Goal: Transaction & Acquisition: Book appointment/travel/reservation

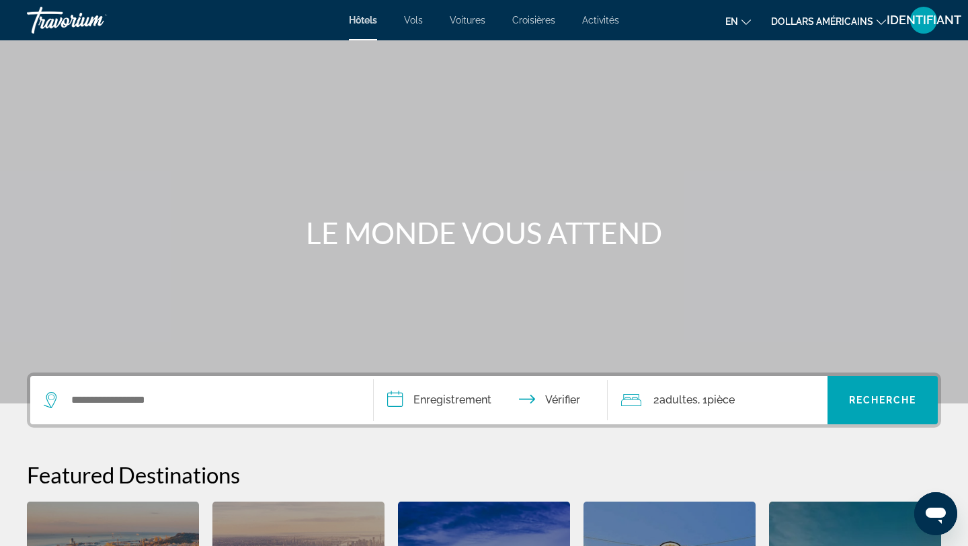
click at [750, 22] on icon "Changer de langue" at bounding box center [746, 21] width 9 height 9
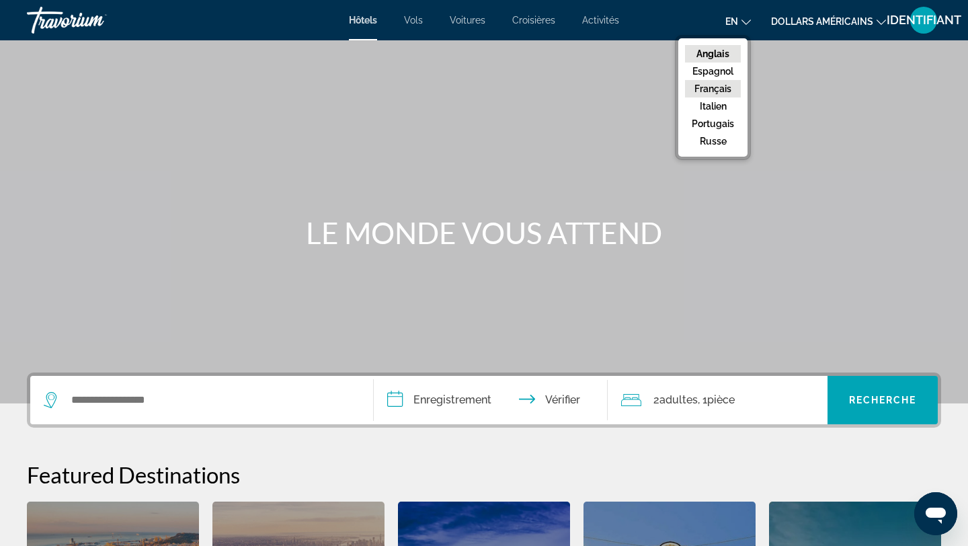
click at [725, 87] on font "Français" at bounding box center [713, 88] width 37 height 11
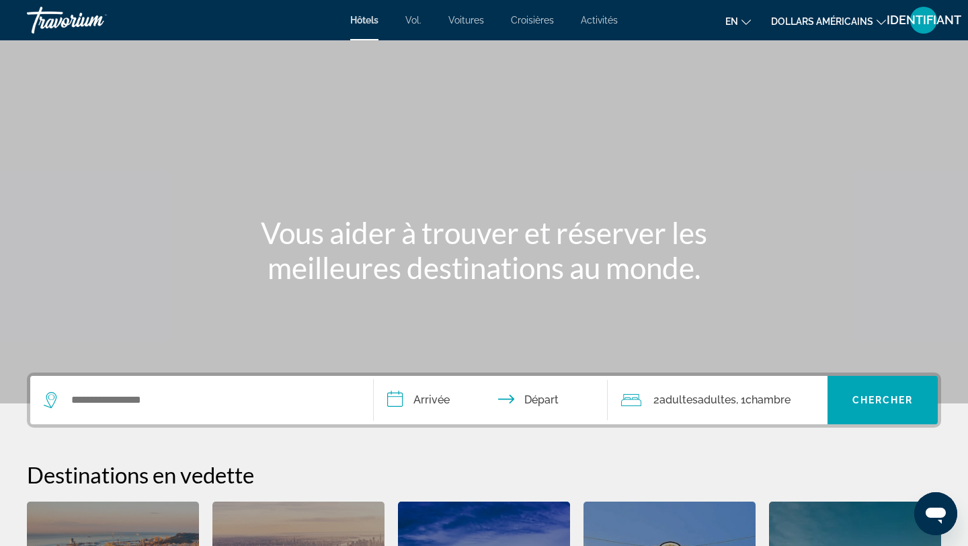
click at [870, 25] on font "dollars américains" at bounding box center [822, 21] width 102 height 11
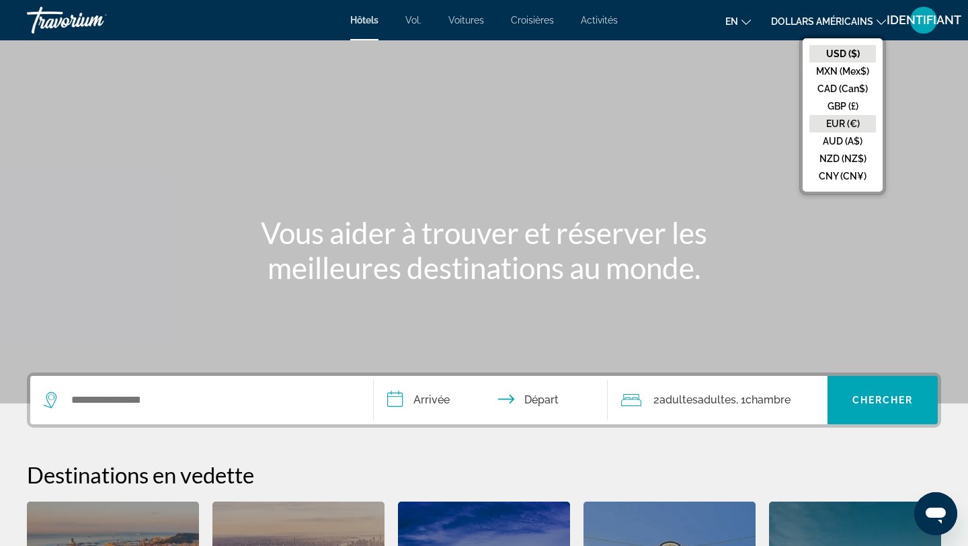
click at [863, 122] on button "EUR (€)" at bounding box center [843, 123] width 67 height 17
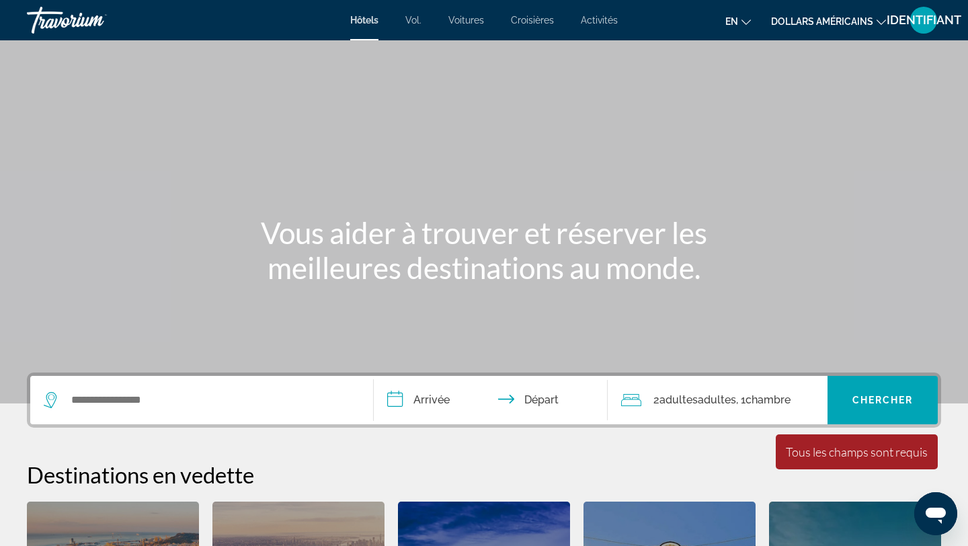
click at [863, 18] on font "dollars américains" at bounding box center [822, 21] width 102 height 11
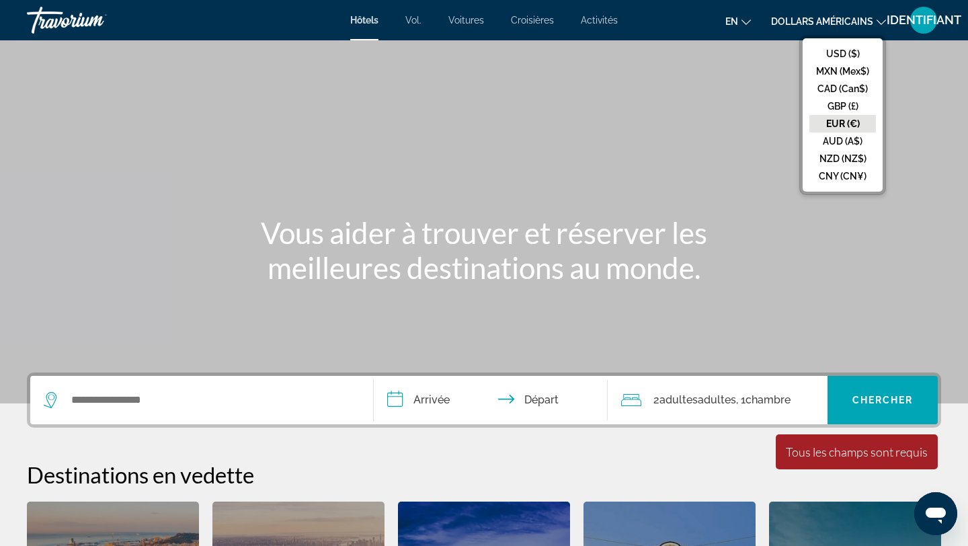
click at [858, 120] on button "EUR (€)" at bounding box center [843, 123] width 67 height 17
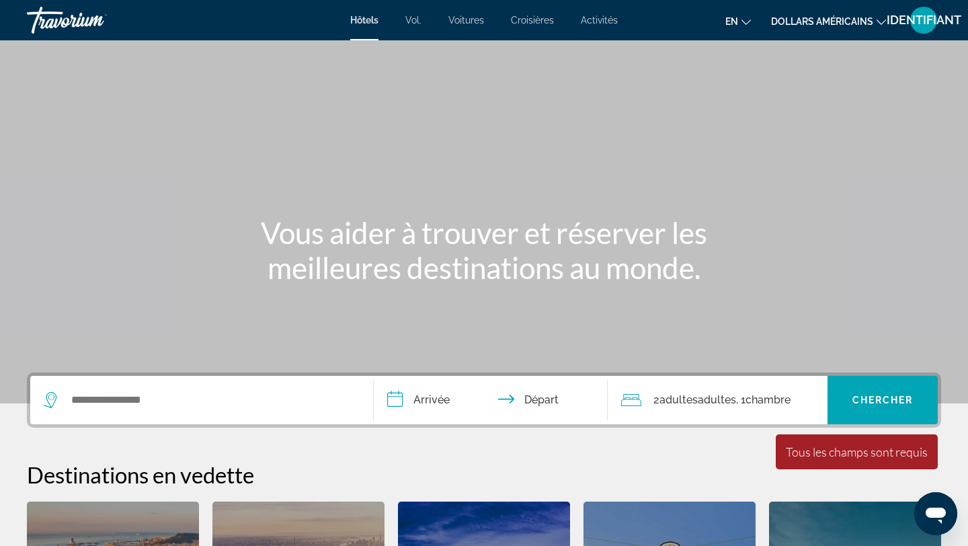
click at [876, 30] on li "dollars américains USD ($) MXN (Mex$) CAD (Can$) GBP (£) EUR (€) AUD (A$) NZD (…" at bounding box center [828, 20] width 115 height 22
click at [872, 22] on font "dollars américains" at bounding box center [822, 21] width 102 height 11
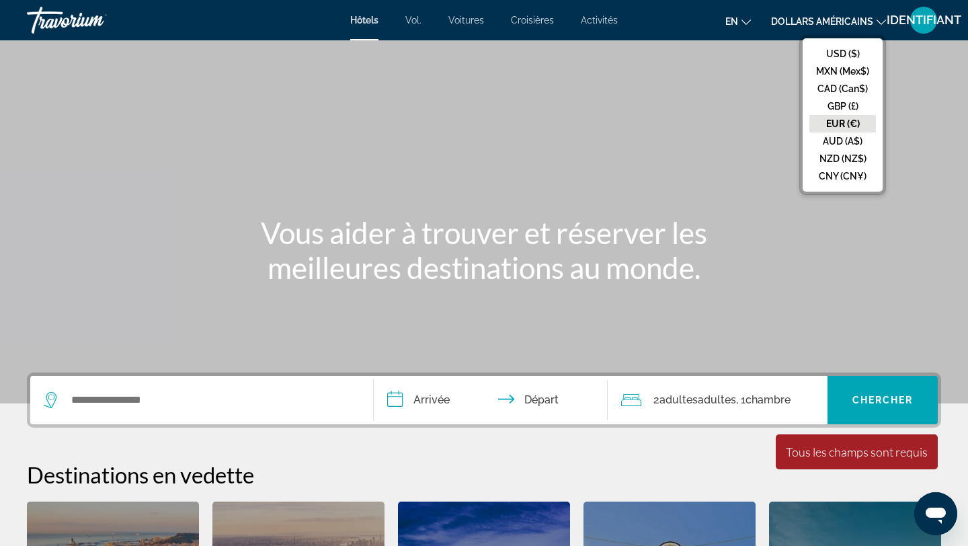
click at [858, 122] on button "EUR (€)" at bounding box center [843, 123] width 67 height 17
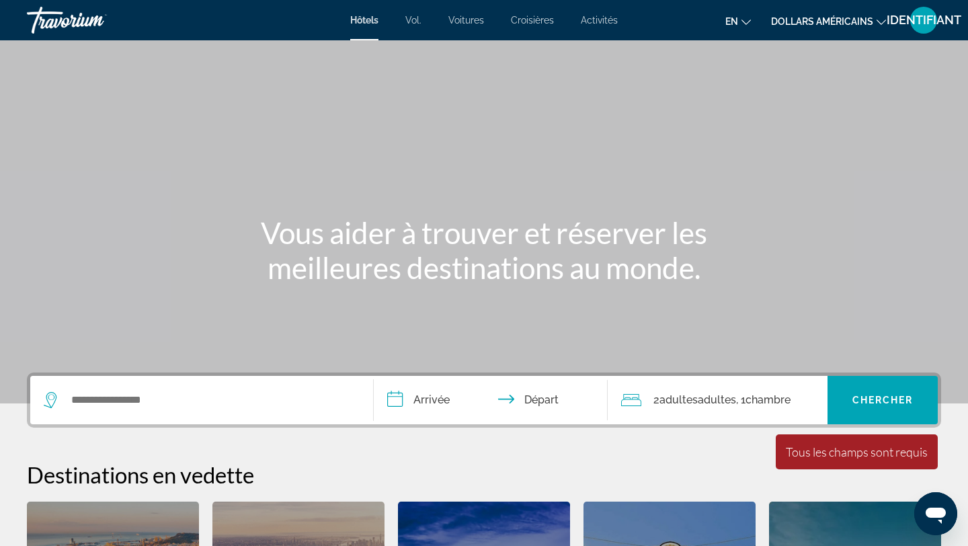
click at [744, 23] on icon "Changer de langue" at bounding box center [746, 21] width 9 height 9
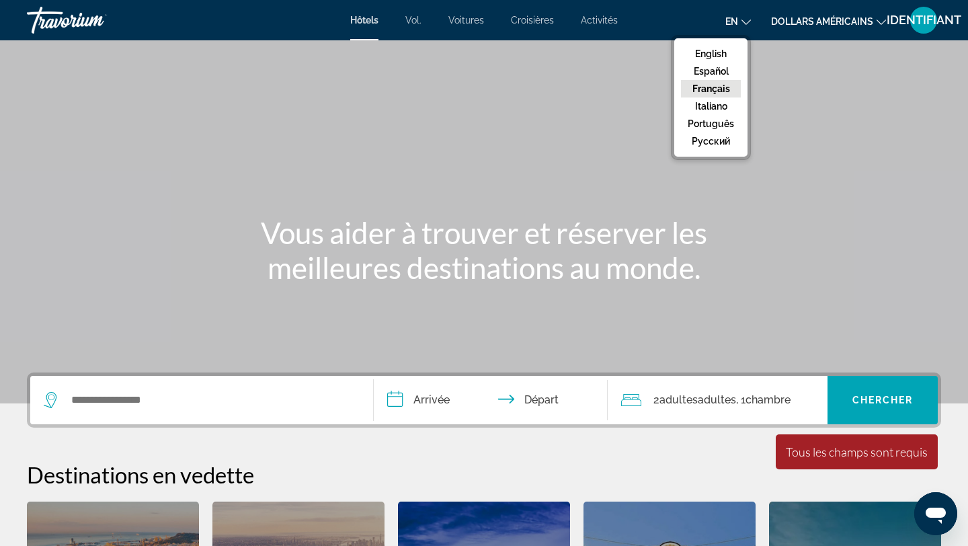
click at [731, 89] on button "Français" at bounding box center [711, 88] width 60 height 17
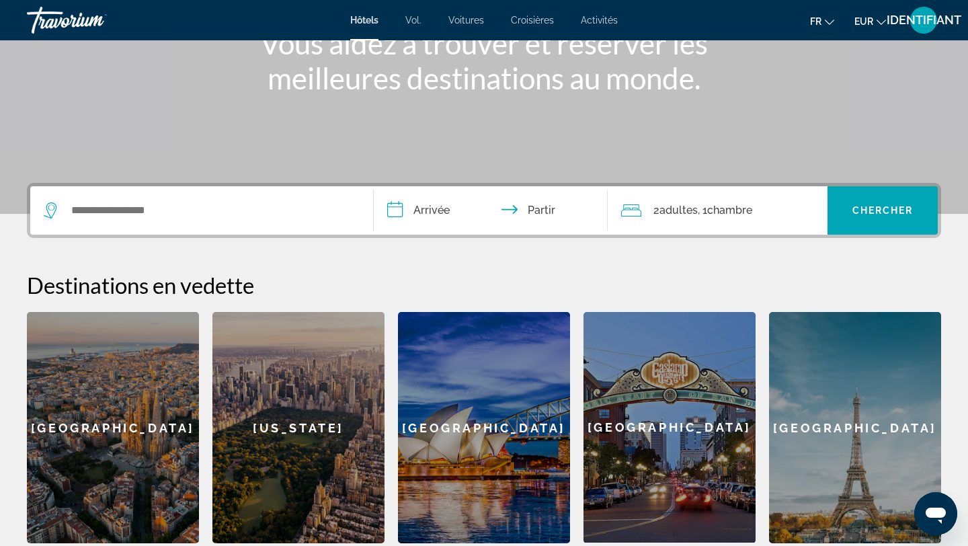
scroll to position [127, 0]
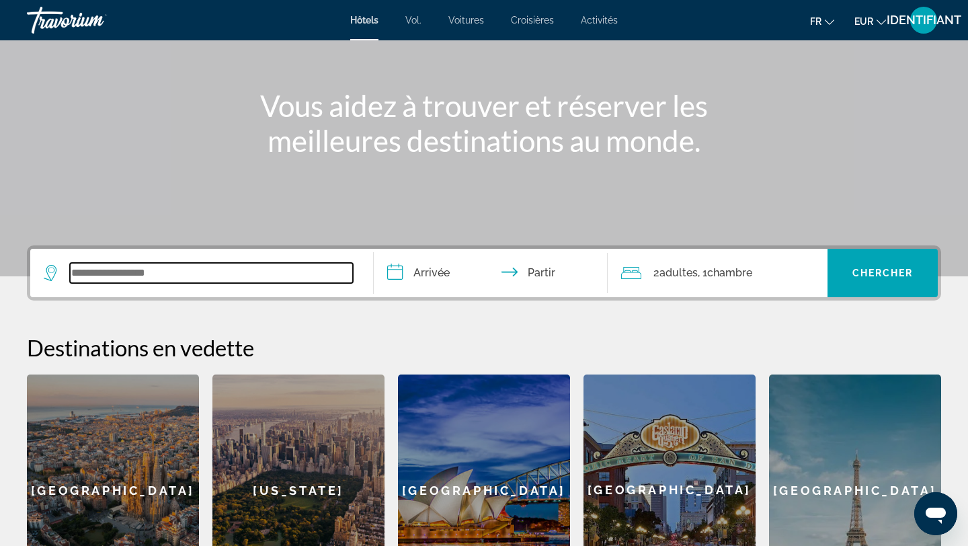
click at [231, 279] on input "Widget de recherche" at bounding box center [211, 273] width 283 height 20
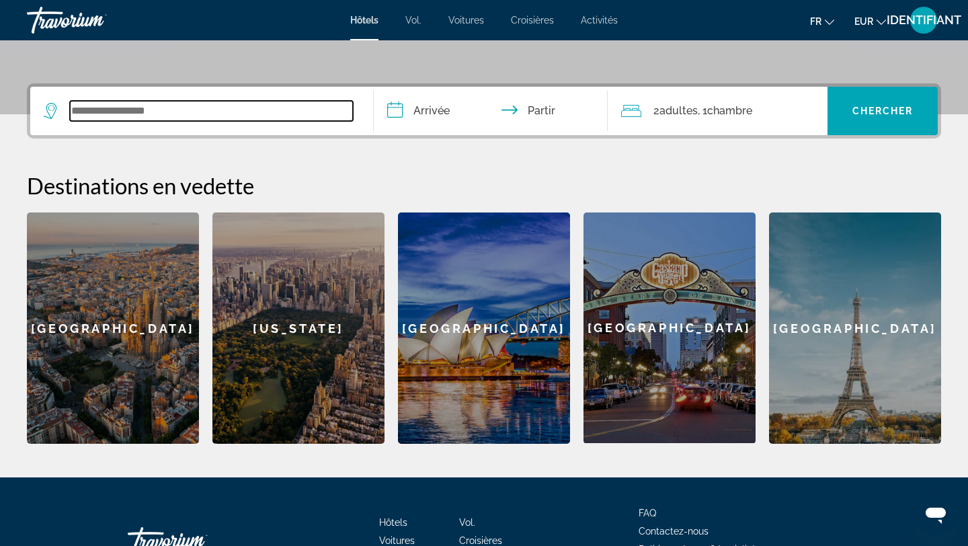
scroll to position [329, 0]
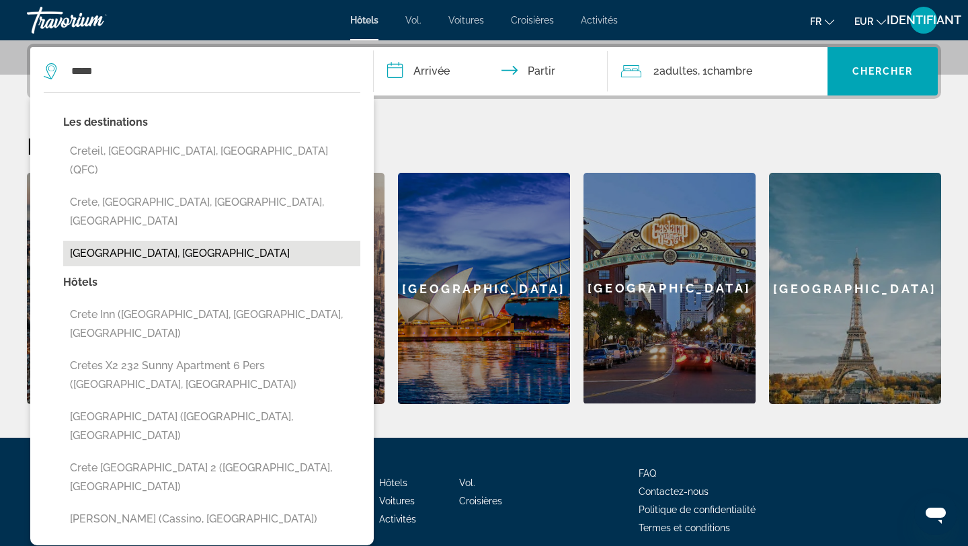
click at [211, 241] on button "[GEOGRAPHIC_DATA], [GEOGRAPHIC_DATA]" at bounding box center [211, 254] width 297 height 26
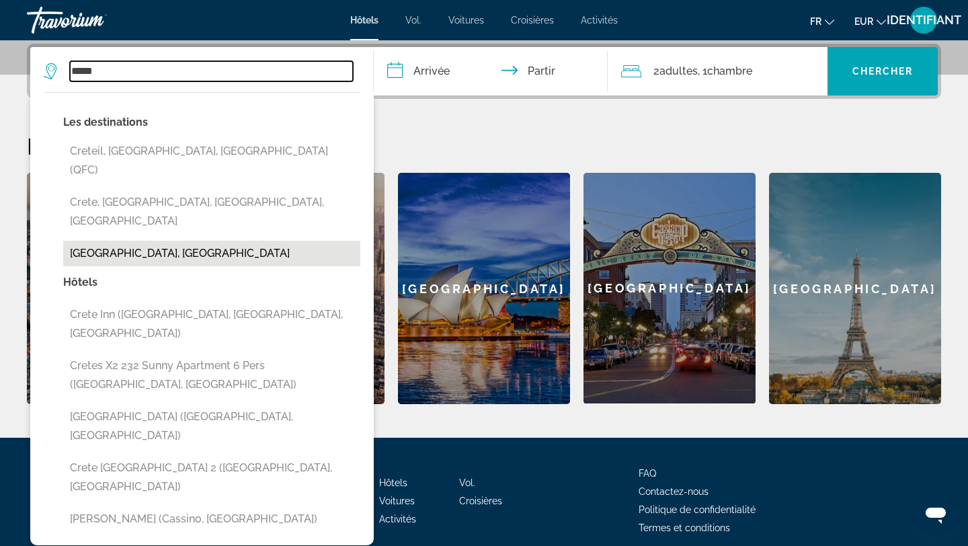
type input "**********"
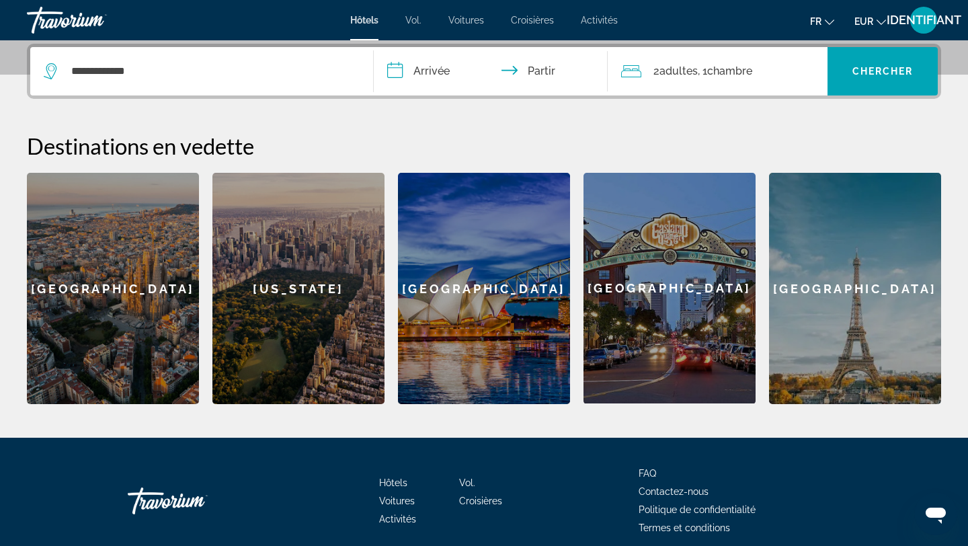
click at [391, 69] on input "**********" at bounding box center [493, 73] width 239 height 52
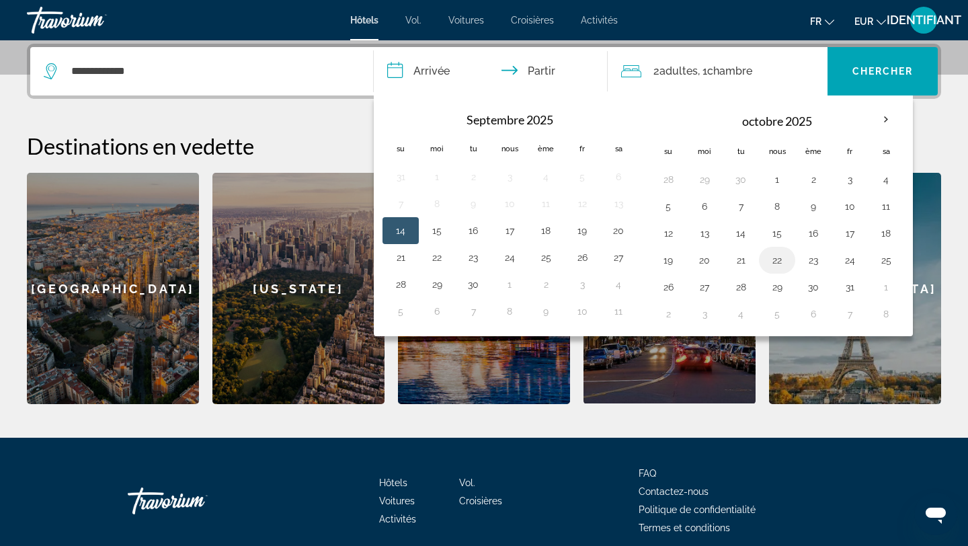
click at [778, 263] on button "22" at bounding box center [778, 260] width 22 height 19
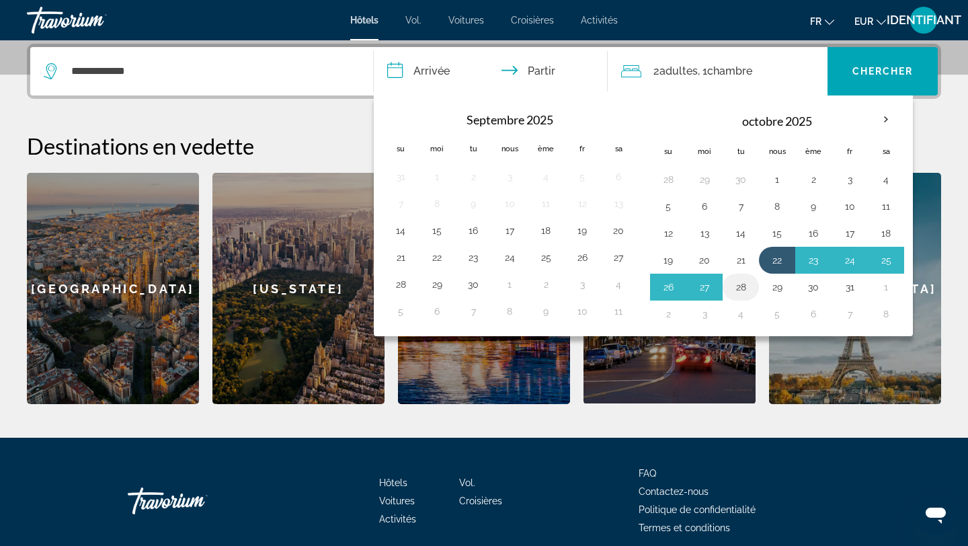
click at [738, 292] on button "28" at bounding box center [741, 287] width 22 height 19
type input "**********"
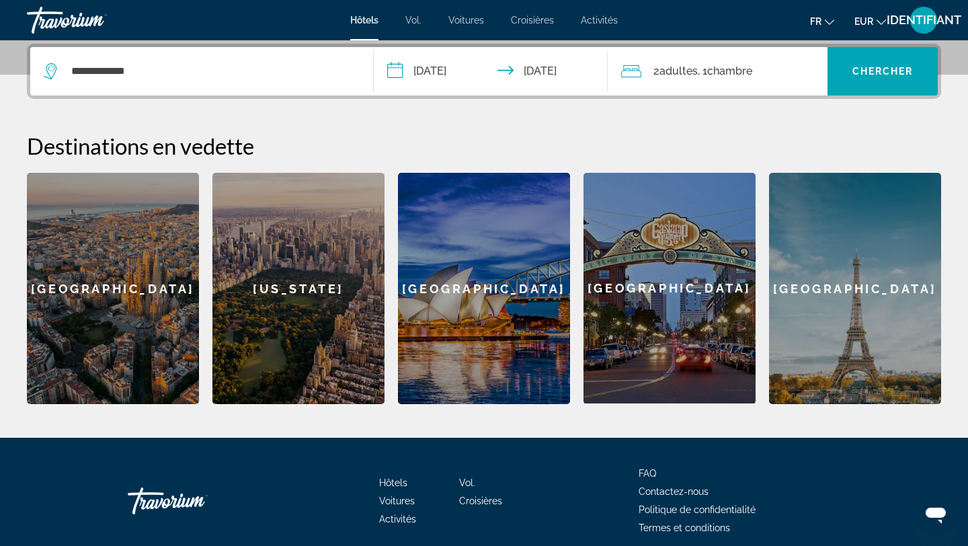
click at [752, 72] on font "Chambre" at bounding box center [729, 71] width 45 height 13
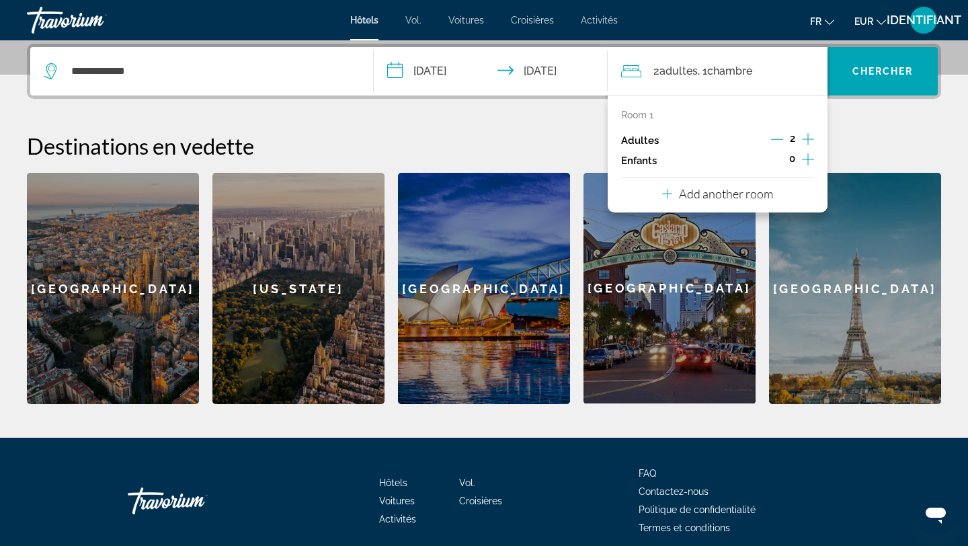
click at [809, 157] on icon "Increment children" at bounding box center [808, 159] width 12 height 16
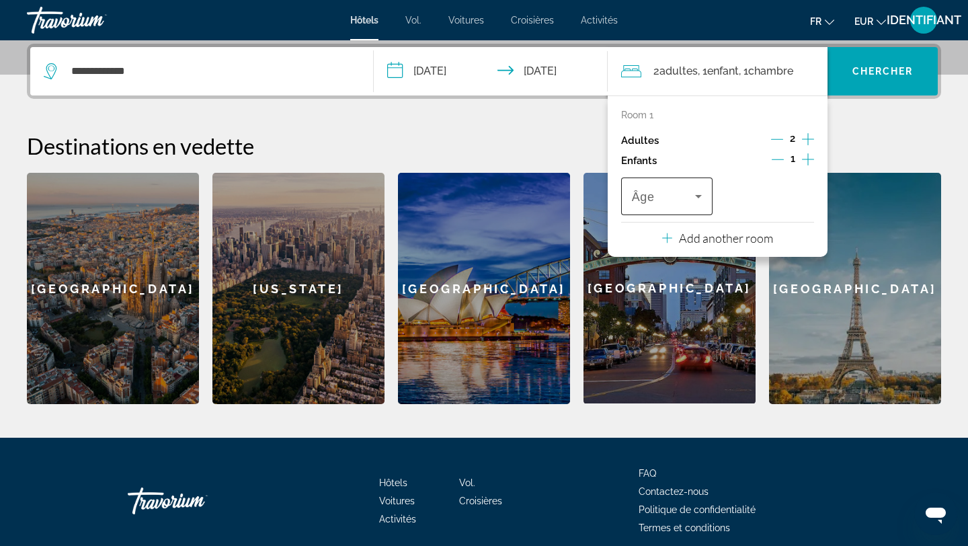
click at [693, 195] on icon "Travelers: 2 adults, 1 child" at bounding box center [699, 196] width 16 height 16
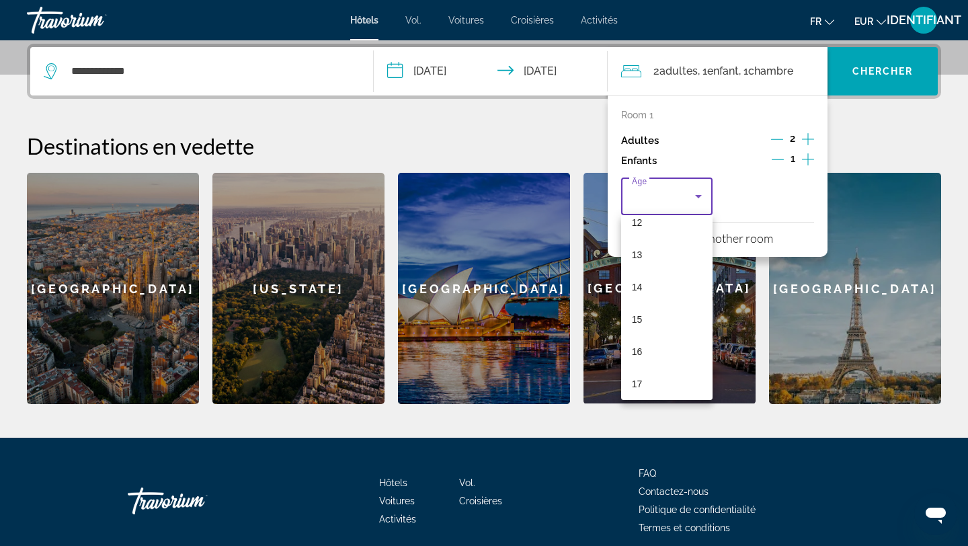
scroll to position [405, 0]
click at [679, 309] on mat-option "15" at bounding box center [666, 315] width 91 height 32
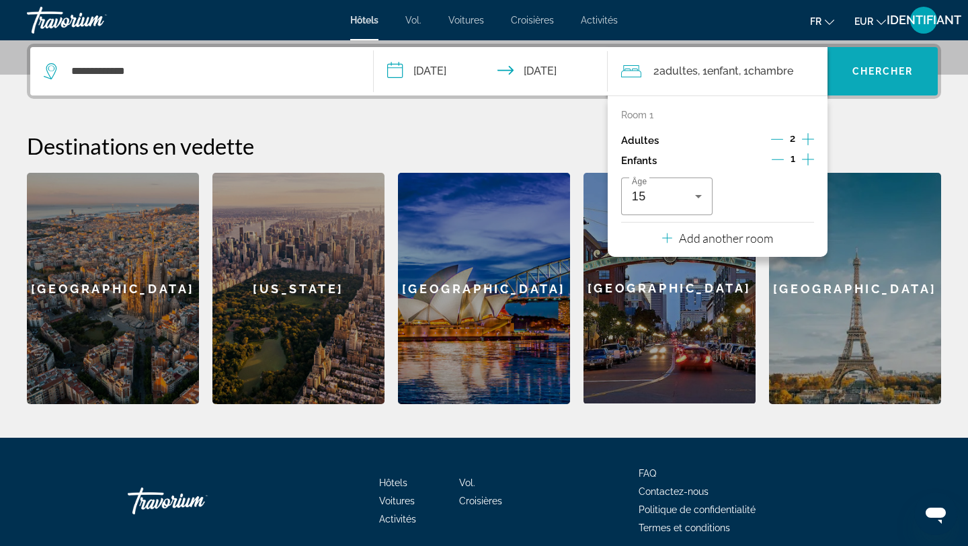
click at [876, 80] on span "Widget de recherche" at bounding box center [883, 71] width 110 height 32
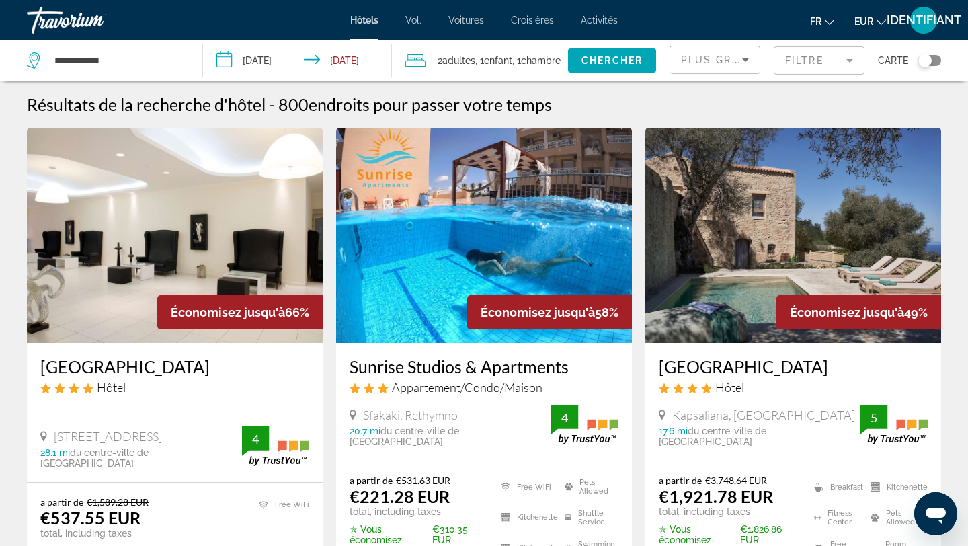
click at [748, 59] on icon "Sort by" at bounding box center [745, 60] width 7 height 3
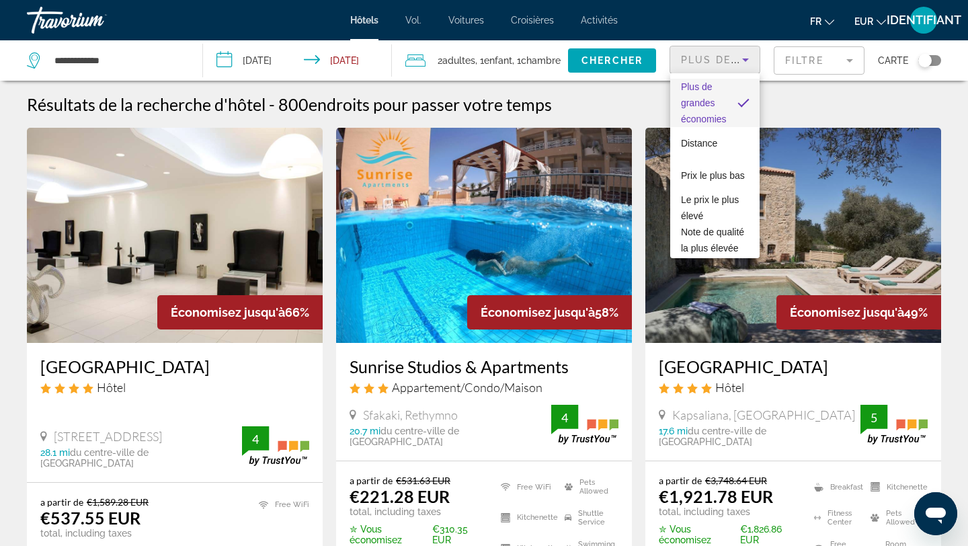
click at [748, 59] on div at bounding box center [484, 273] width 968 height 546
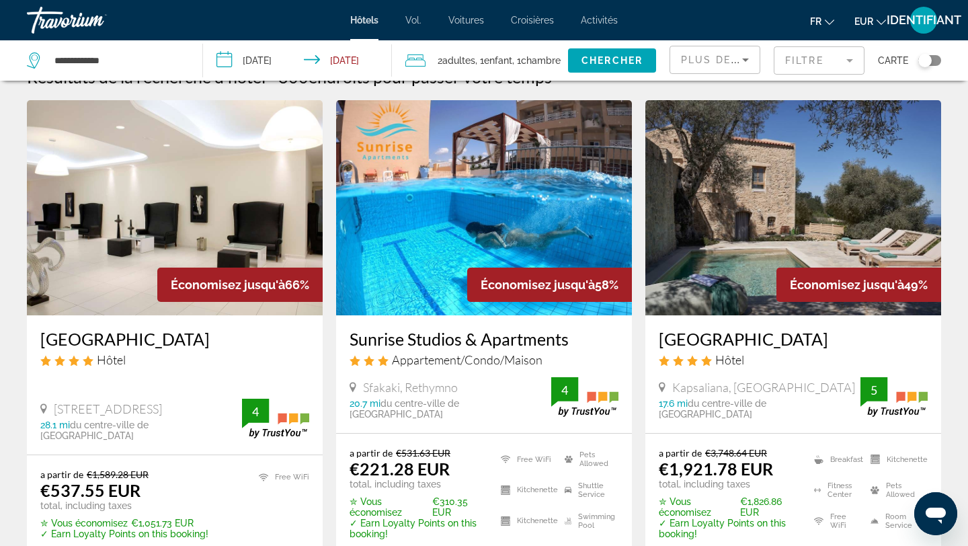
scroll to position [36, 0]
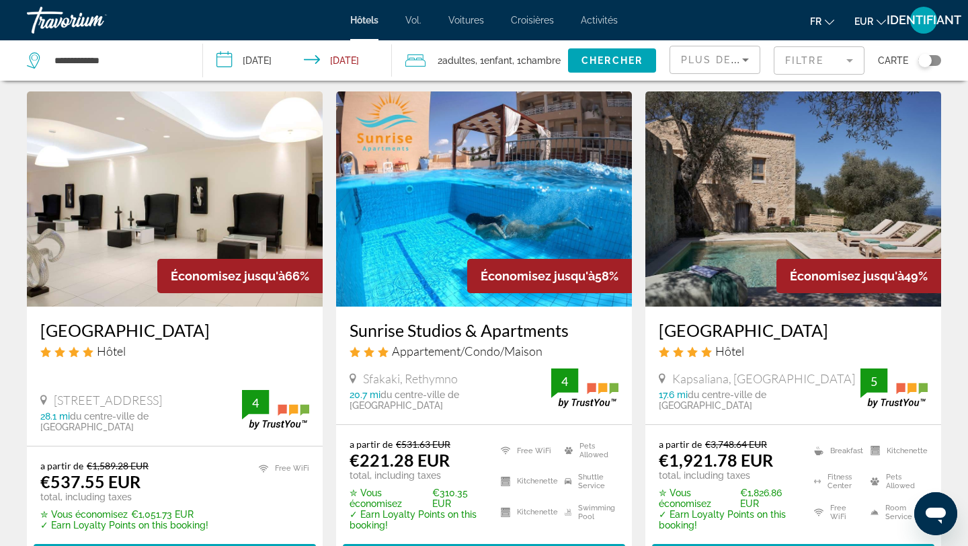
click at [731, 63] on span "Plus de grandes économies" at bounding box center [771, 59] width 180 height 11
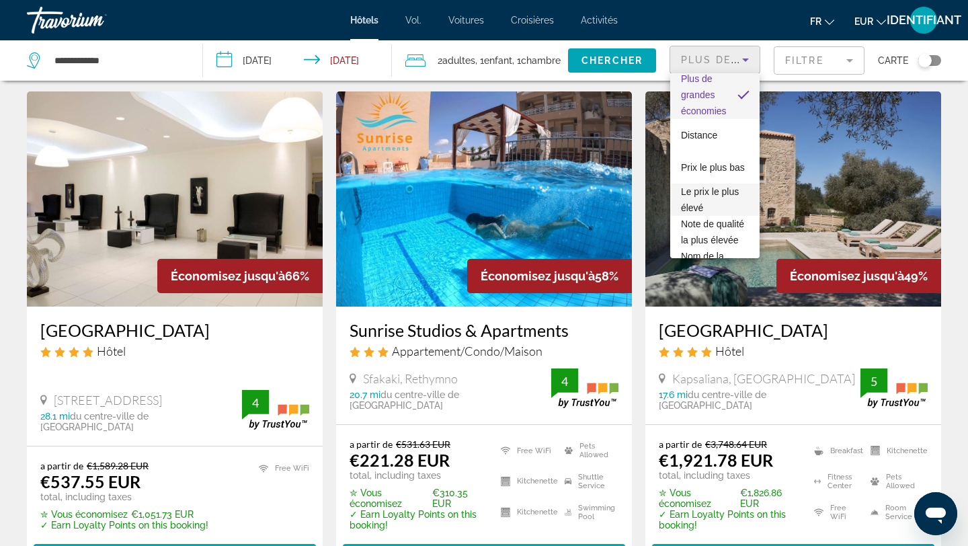
scroll to position [0, 0]
click at [726, 50] on div at bounding box center [484, 273] width 968 height 546
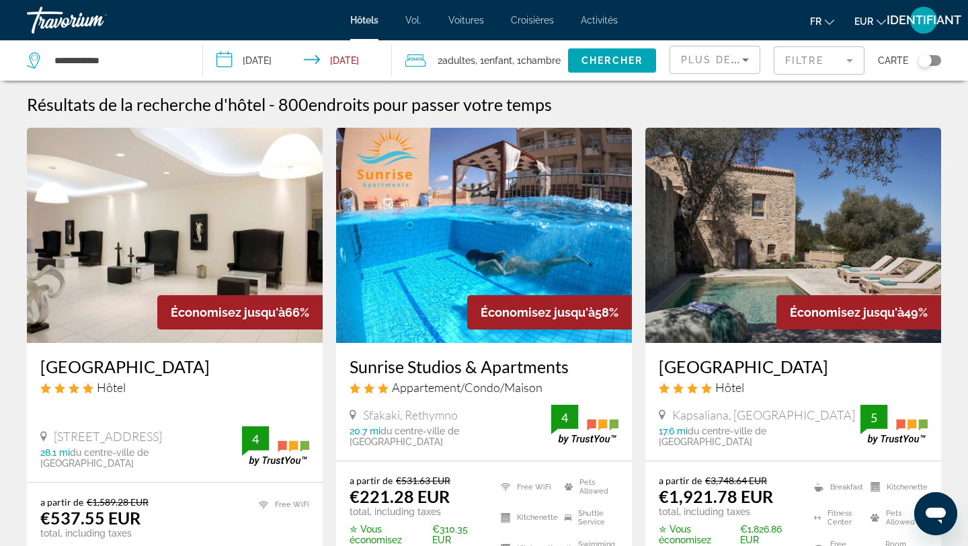
click at [824, 61] on mat-form-field "Filtre" at bounding box center [819, 60] width 91 height 28
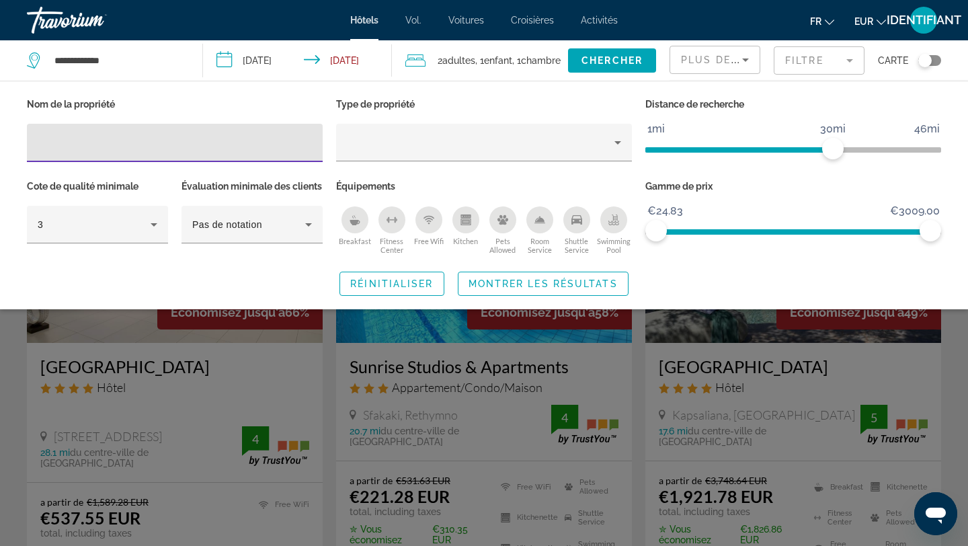
click at [617, 222] on icon "Swimming Pool" at bounding box center [614, 220] width 11 height 11
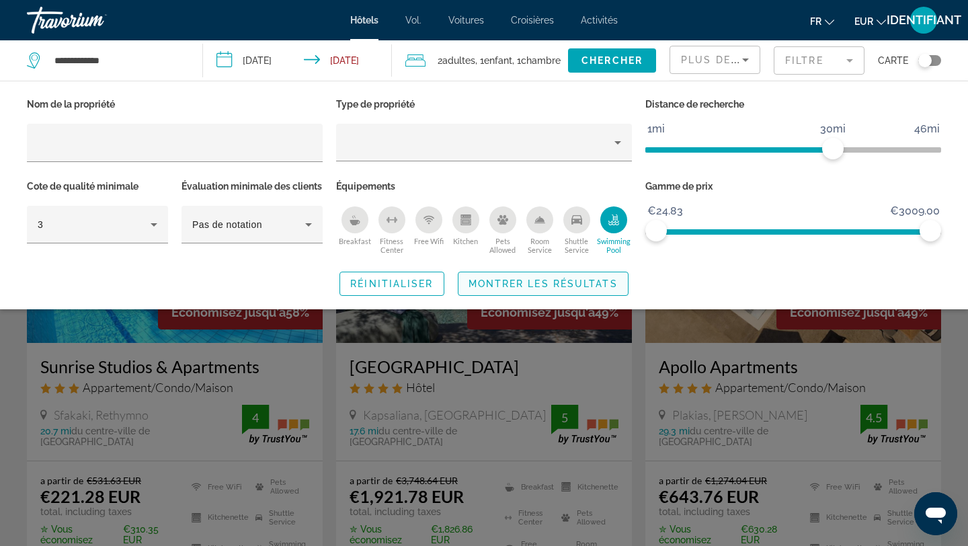
click at [568, 289] on span "Montrer les résultats" at bounding box center [543, 283] width 149 height 11
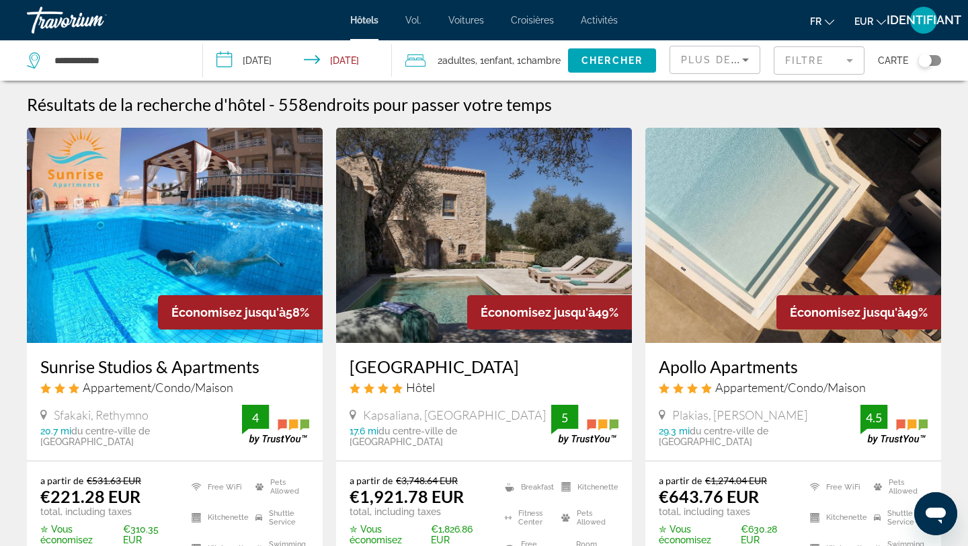
click at [711, 64] on span "Plus de grandes économies" at bounding box center [771, 59] width 180 height 11
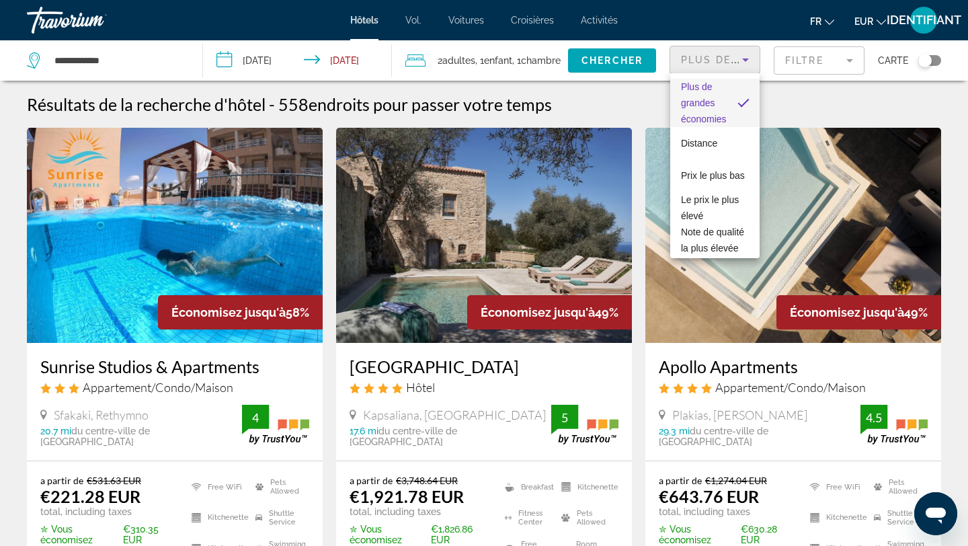
click at [814, 50] on div at bounding box center [484, 273] width 968 height 546
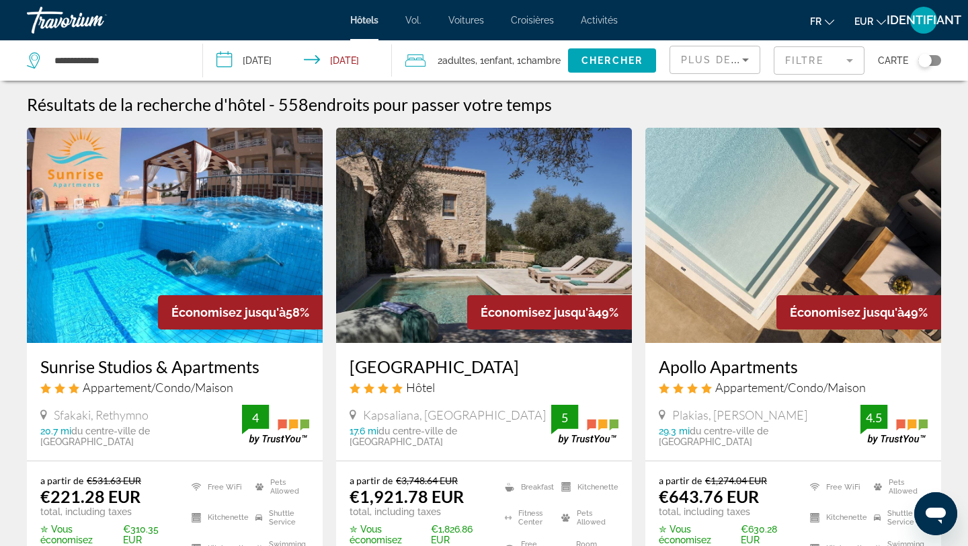
click at [814, 62] on mat-form-field "Filtre" at bounding box center [819, 60] width 91 height 28
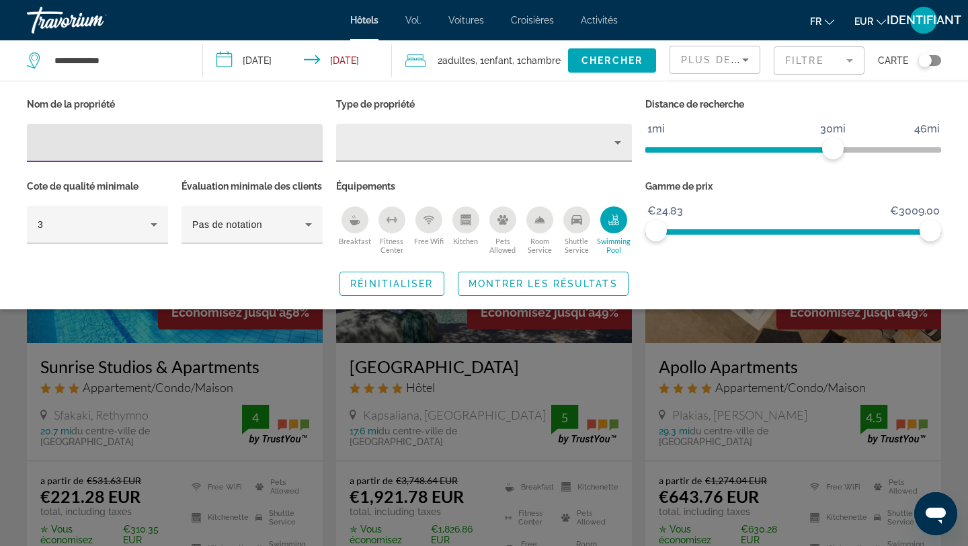
click at [613, 135] on icon "Property type" at bounding box center [618, 142] width 16 height 16
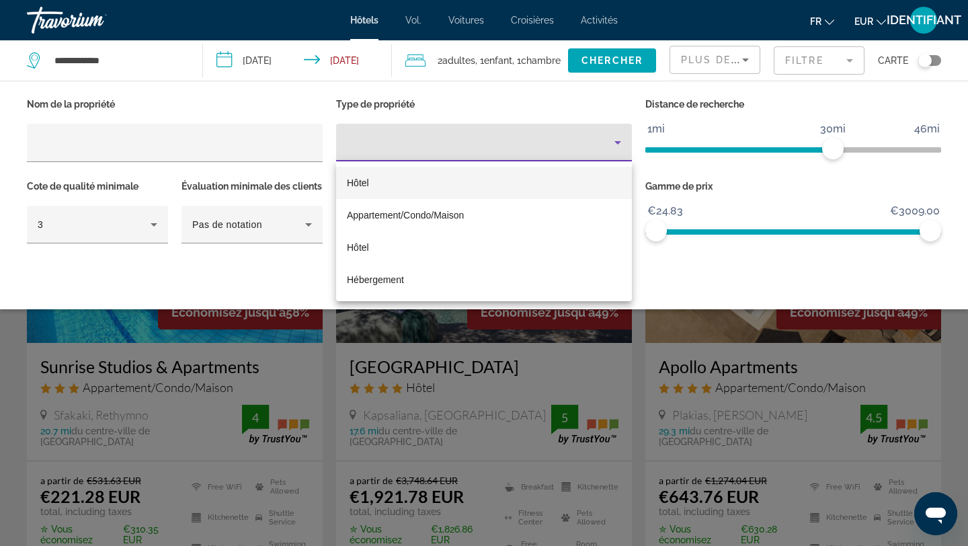
click at [584, 172] on mat-option "Hôtel" at bounding box center [484, 183] width 296 height 32
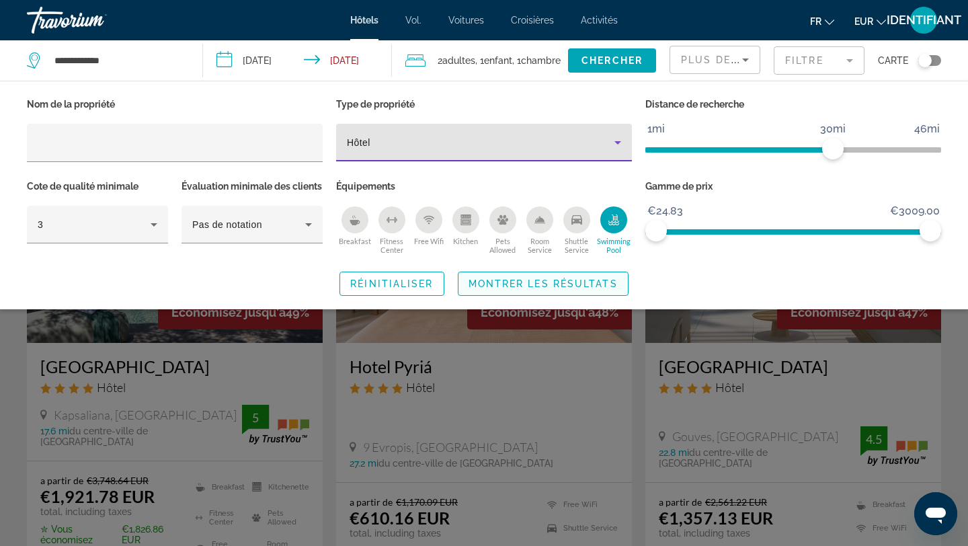
click at [544, 289] on span "Montrer les résultats" at bounding box center [543, 283] width 149 height 11
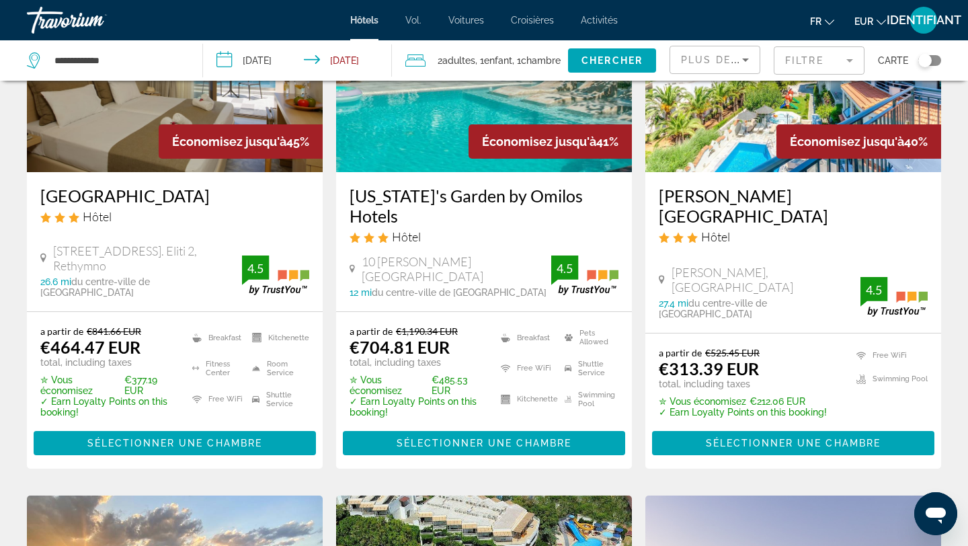
scroll to position [716, 0]
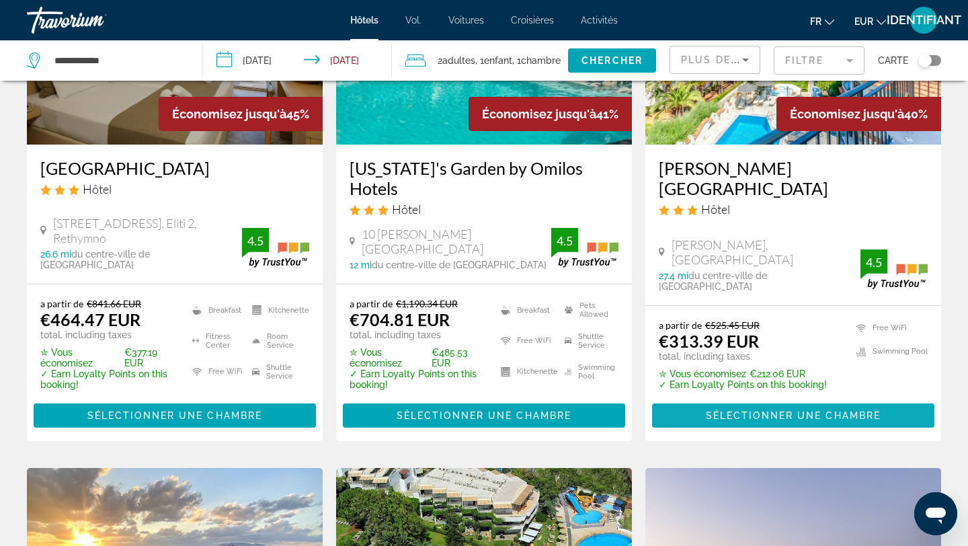
click at [781, 410] on span "Sélectionner une chambre" at bounding box center [793, 415] width 175 height 11
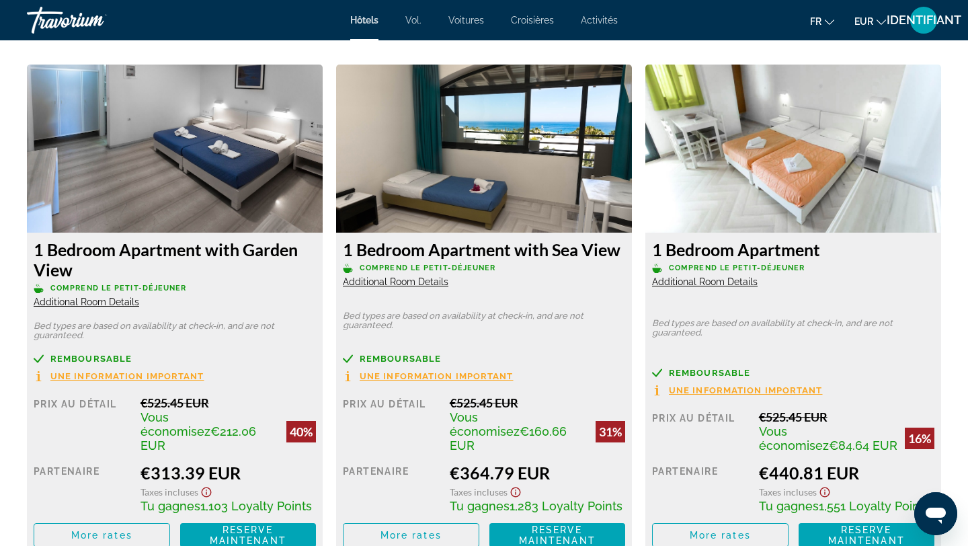
scroll to position [1841, 0]
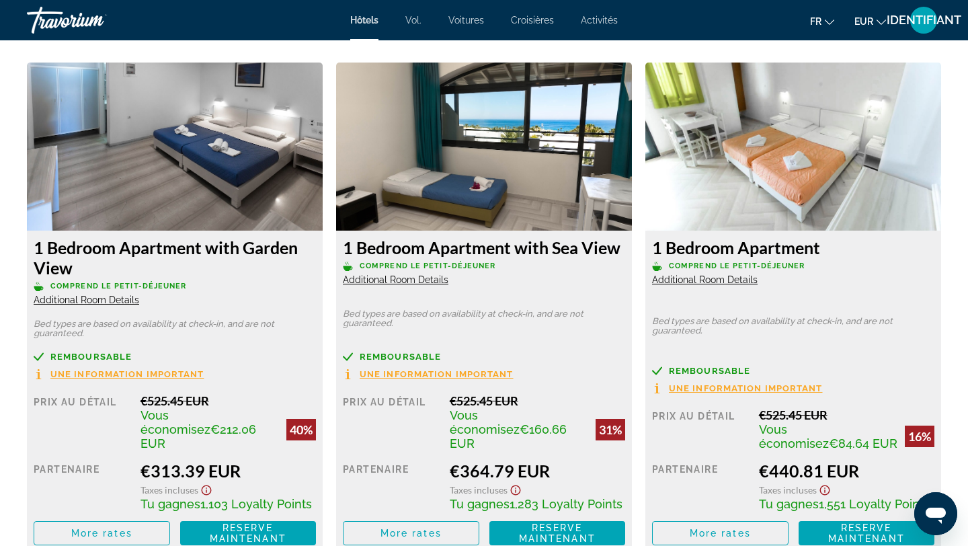
click at [123, 298] on span "Additional Room Details" at bounding box center [87, 300] width 106 height 11
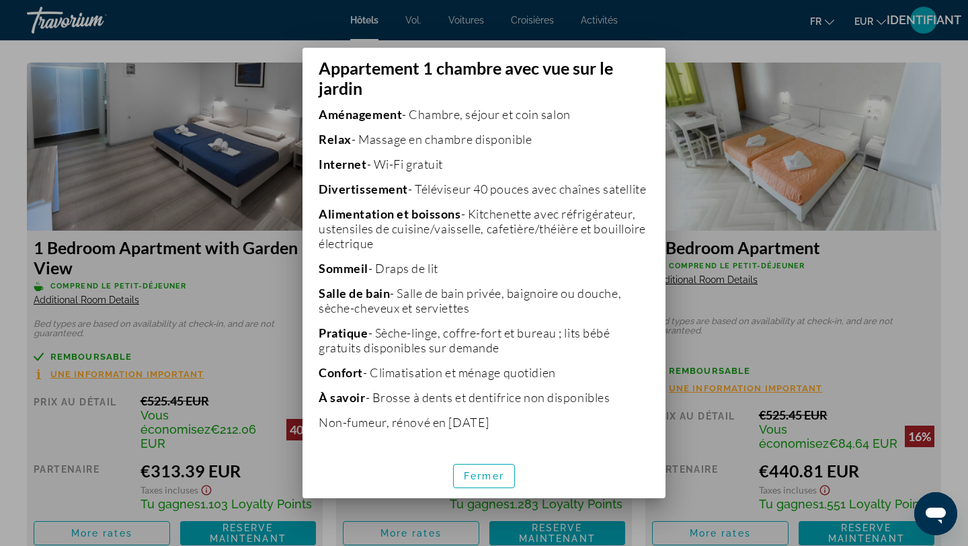
scroll to position [358, 0]
click at [487, 473] on font "Fermer" at bounding box center [484, 476] width 40 height 11
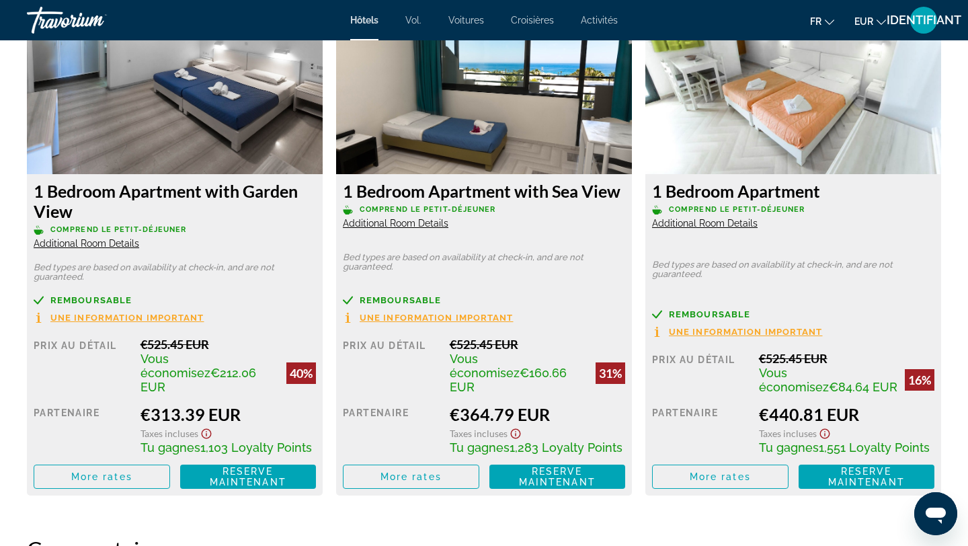
scroll to position [1881, 0]
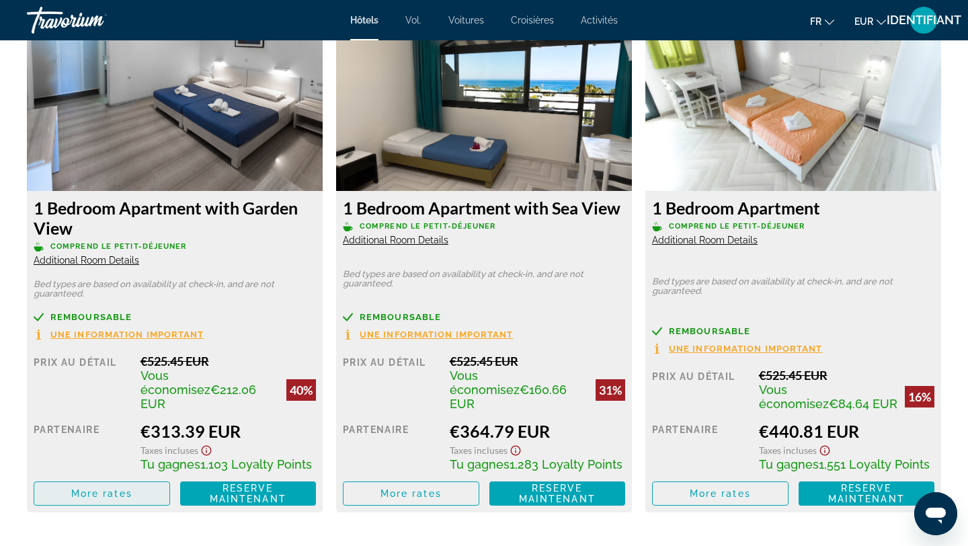
click at [118, 486] on span "Contenu principal" at bounding box center [101, 493] width 135 height 32
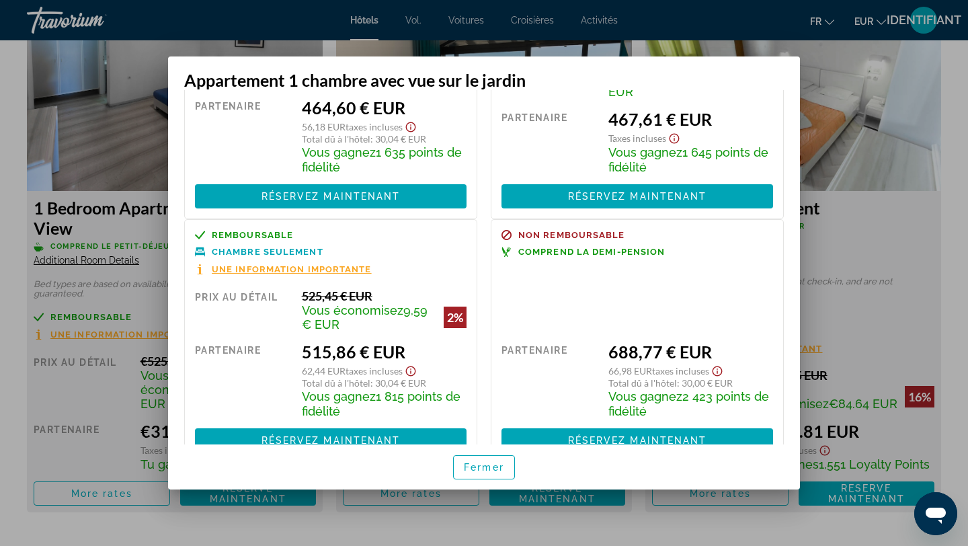
scroll to position [417, 0]
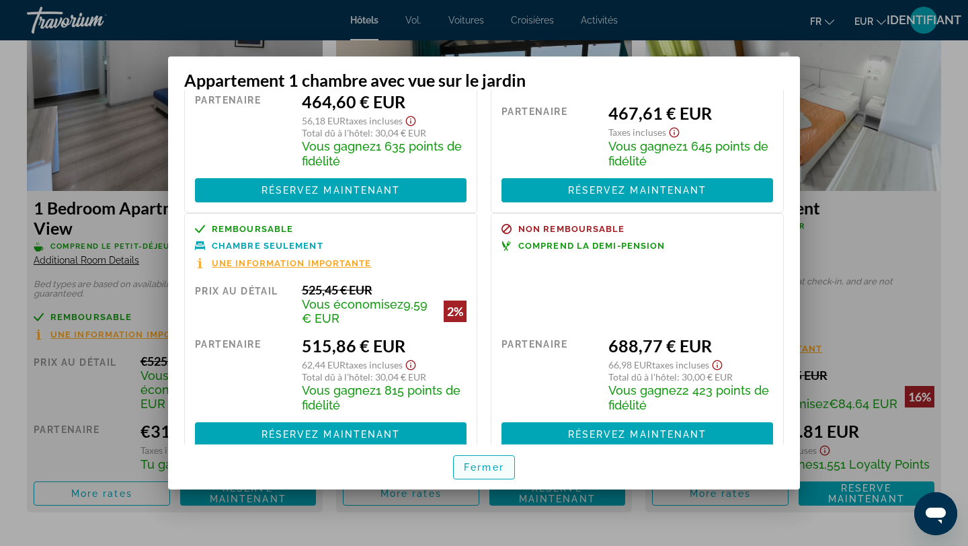
click at [481, 472] on font "Fermer" at bounding box center [484, 467] width 40 height 11
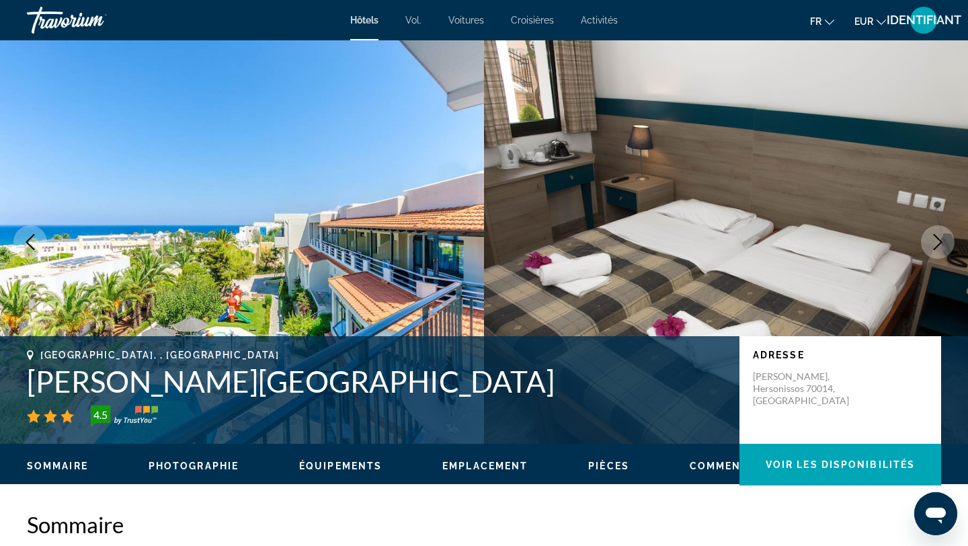
scroll to position [1881, 0]
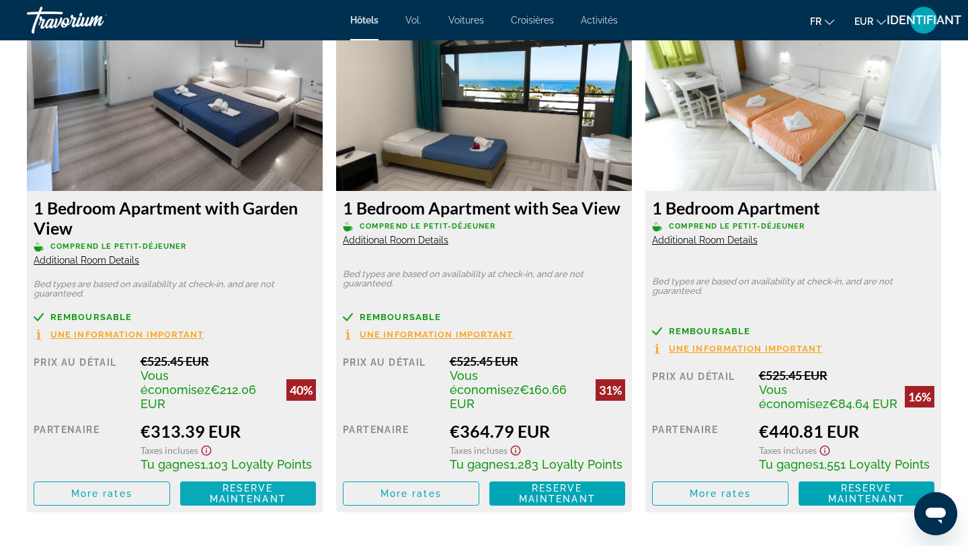
click at [249, 483] on span "Reserve maintenant" at bounding box center [248, 494] width 77 height 22
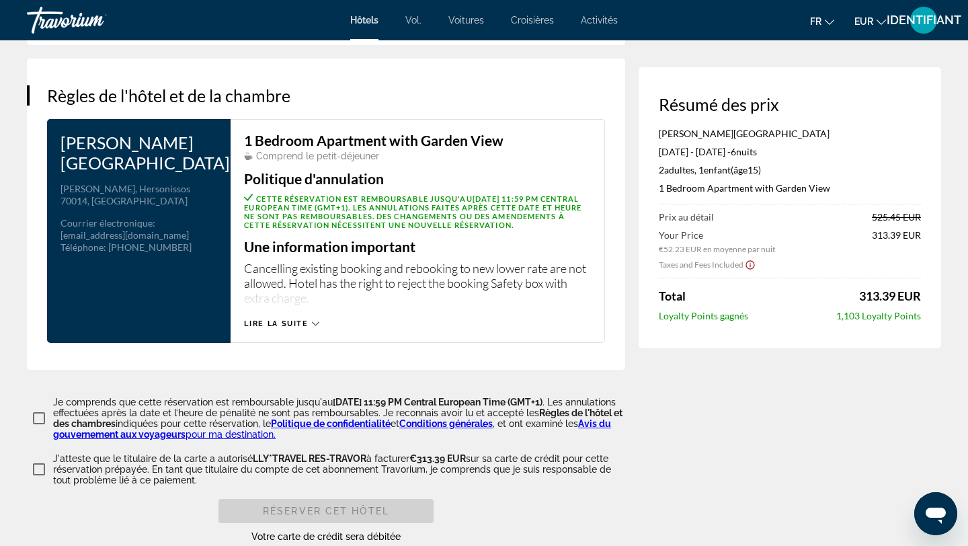
scroll to position [1701, 0]
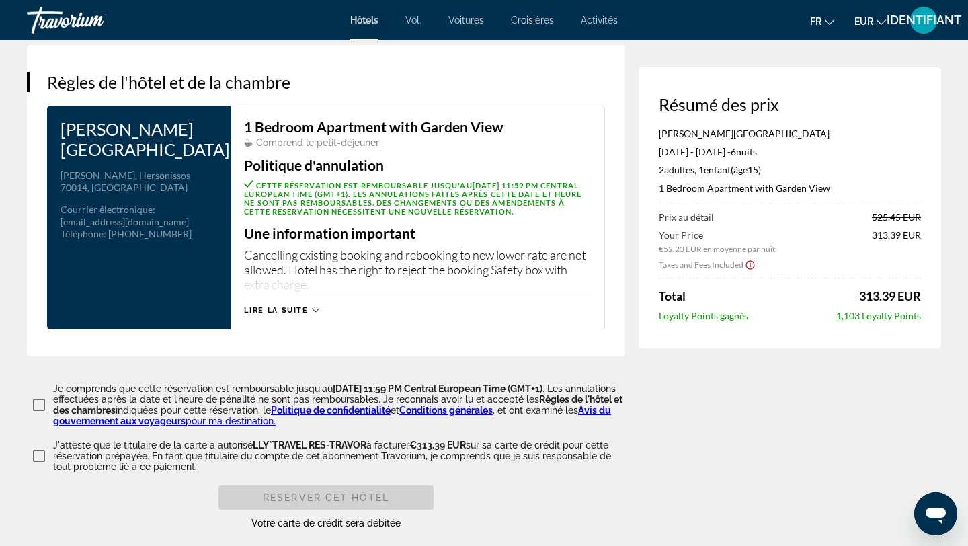
click at [270, 306] on span "Lire la suite" at bounding box center [276, 310] width 64 height 9
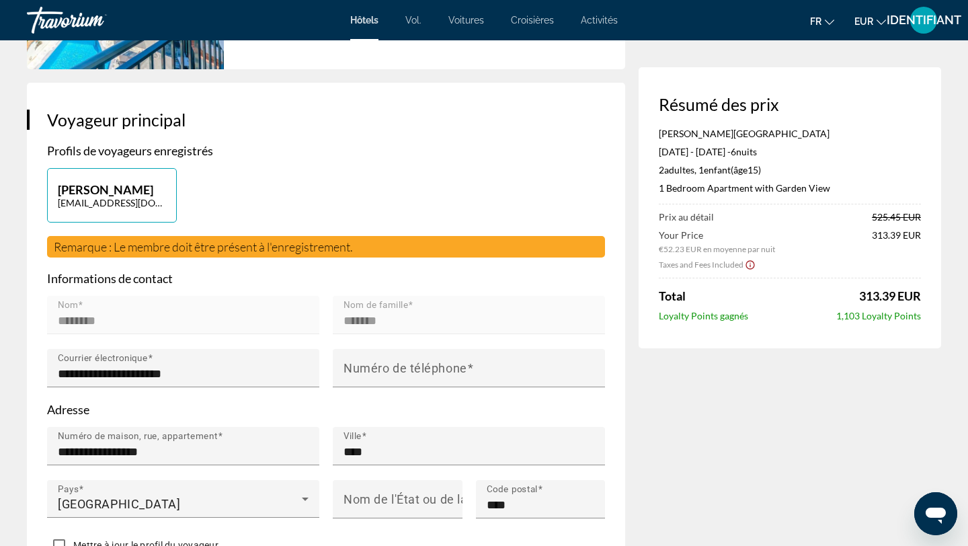
scroll to position [0, 0]
